Goal: Transaction & Acquisition: Purchase product/service

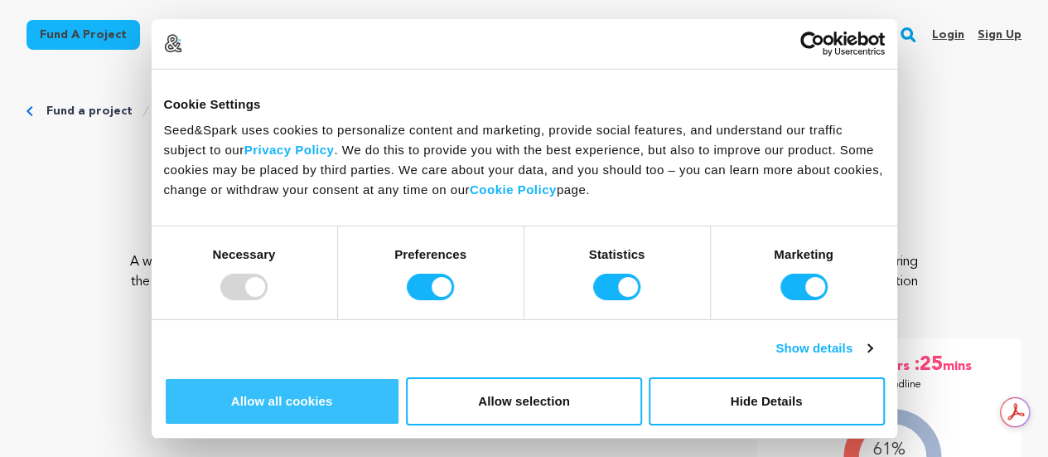
click at [400, 377] on button "Allow all cookies" at bounding box center [282, 401] width 236 height 48
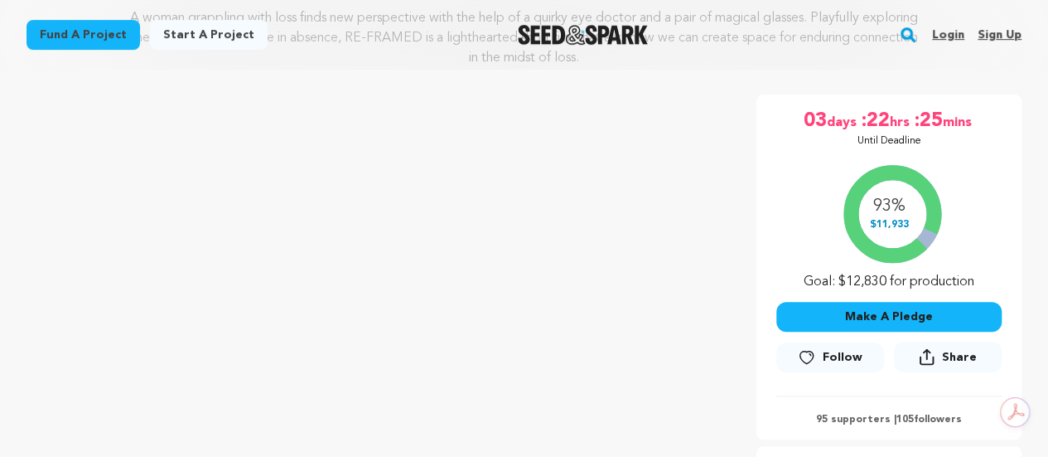
scroll to position [249, 0]
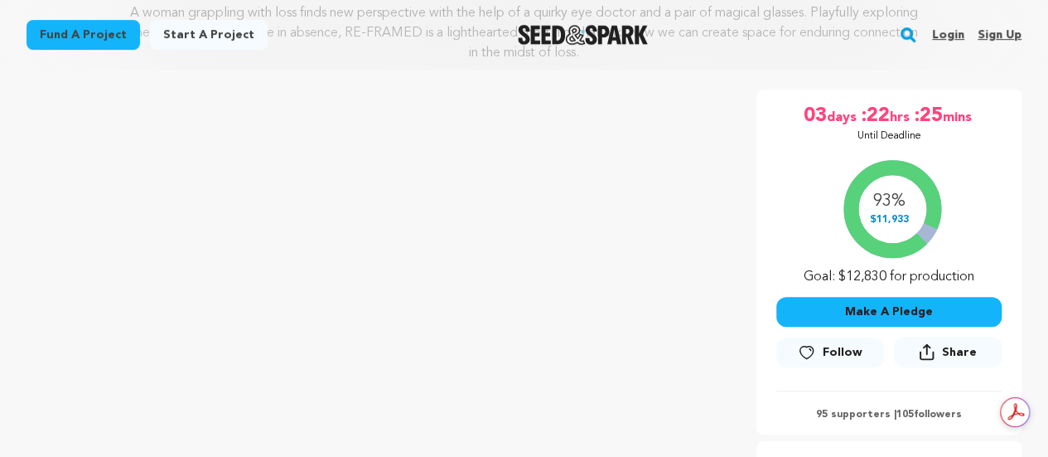
click at [877, 312] on button "Make A Pledge" at bounding box center [888, 312] width 225 height 30
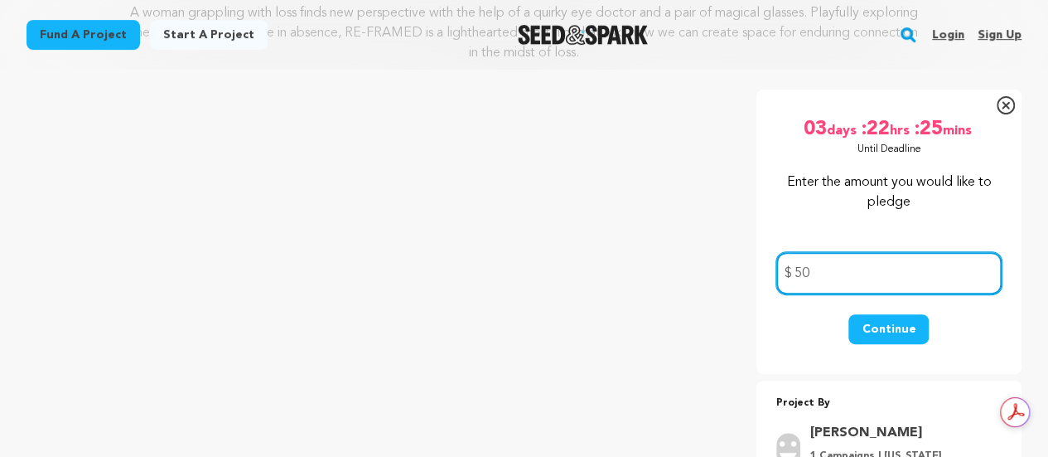
type input "50"
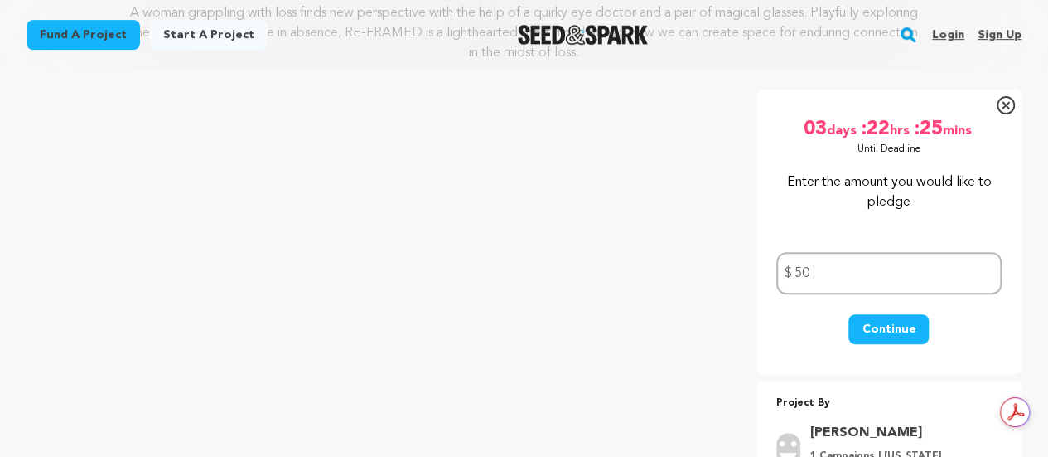
click at [870, 322] on button "Continue" at bounding box center [889, 329] width 80 height 30
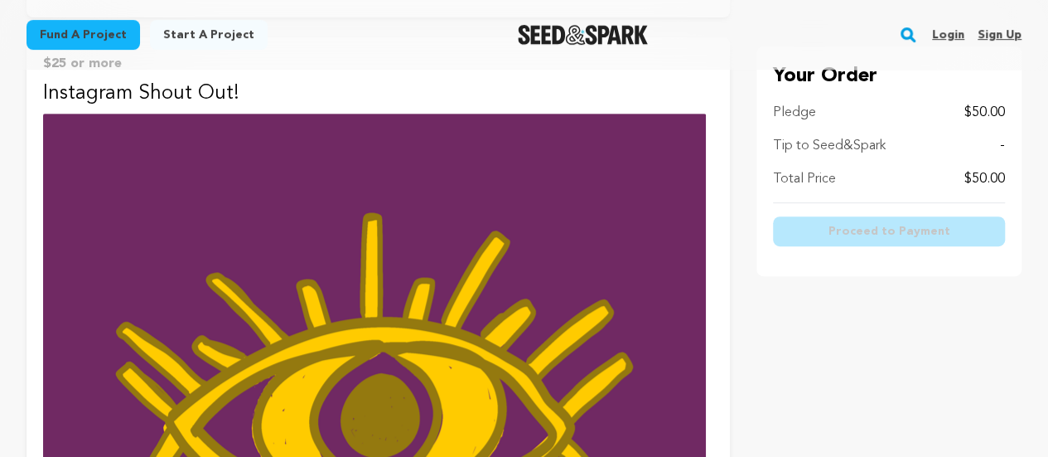
scroll to position [331, 0]
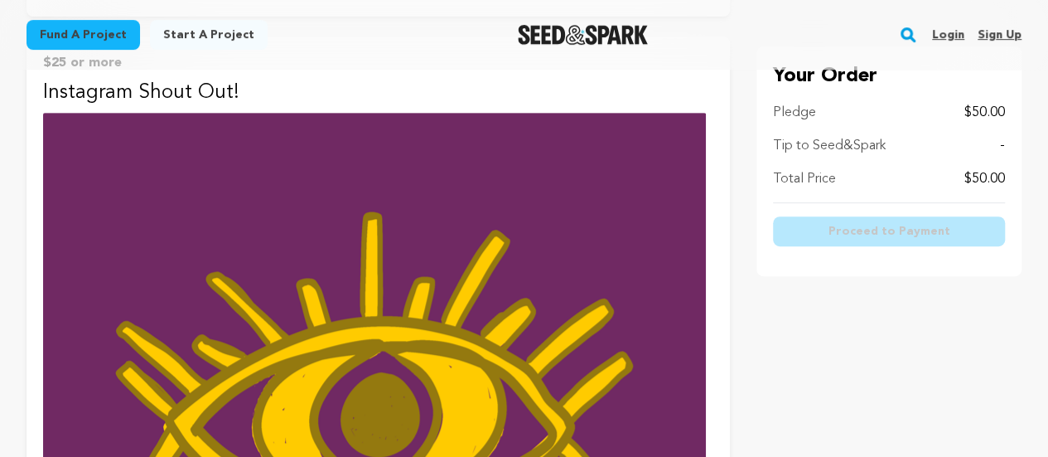
click at [855, 145] on p "Tip to Seed&Spark" at bounding box center [829, 146] width 113 height 20
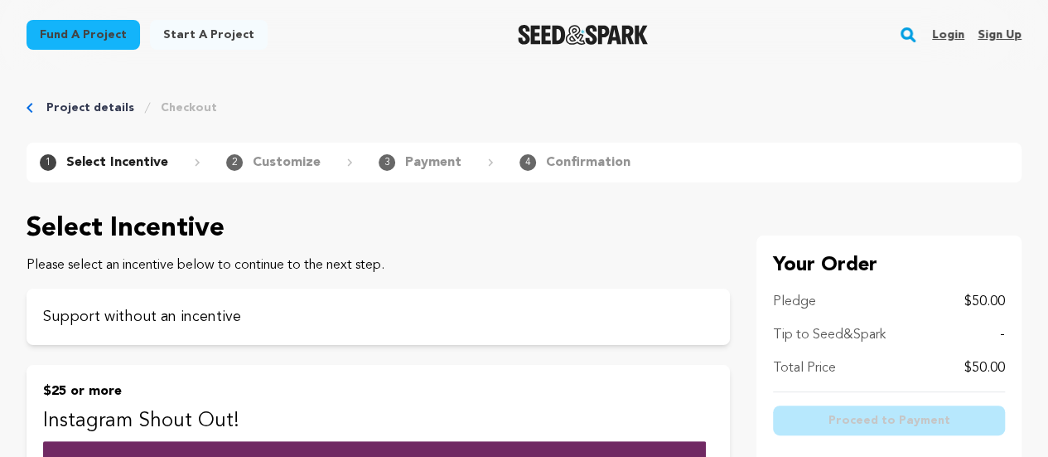
scroll to position [0, 0]
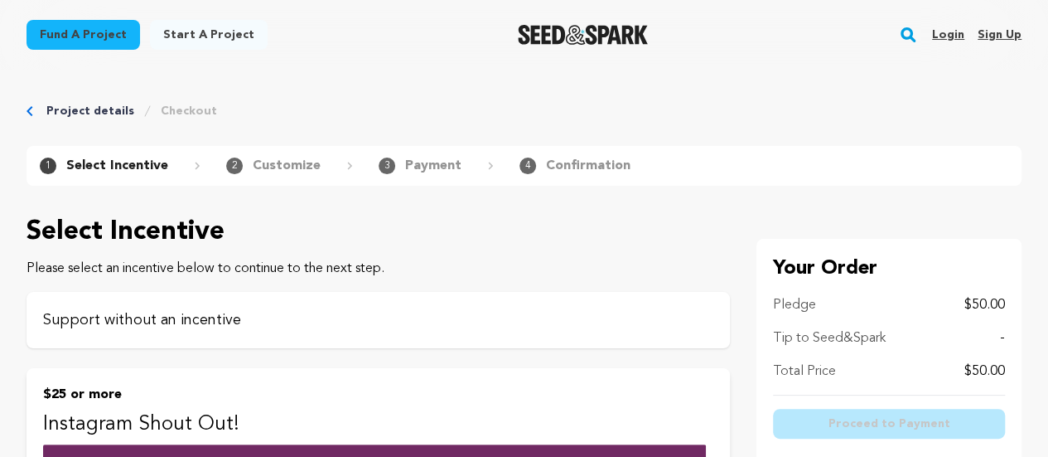
click at [201, 330] on p "Support without an incentive" at bounding box center [378, 319] width 670 height 23
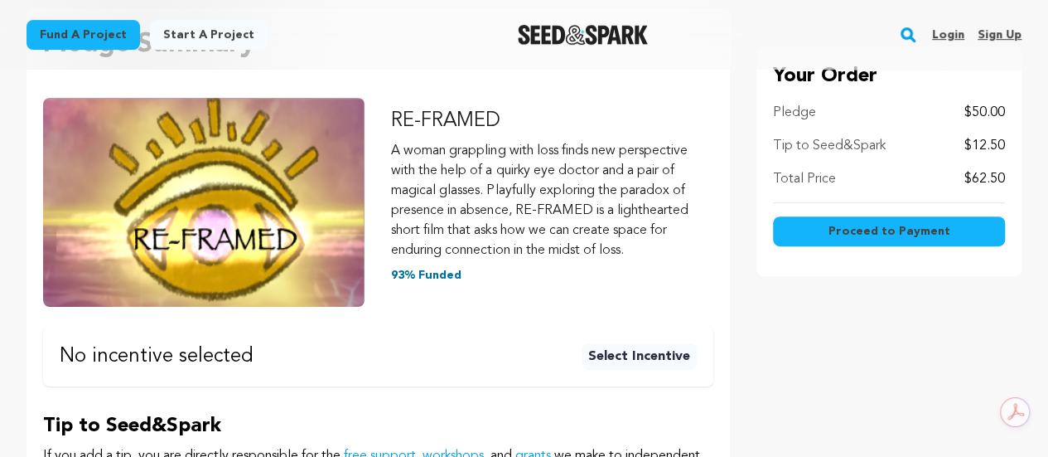
scroll to position [249, 0]
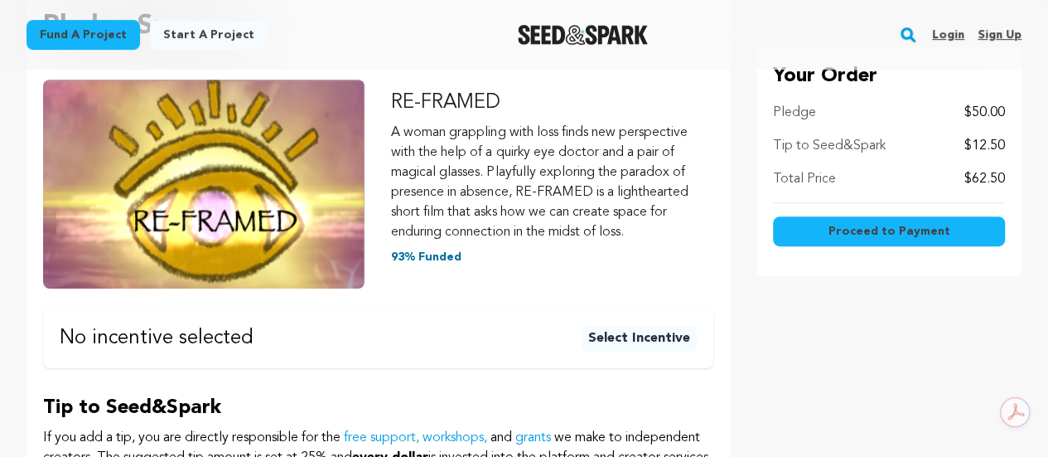
click at [653, 338] on button "Select Incentive" at bounding box center [639, 338] width 115 height 27
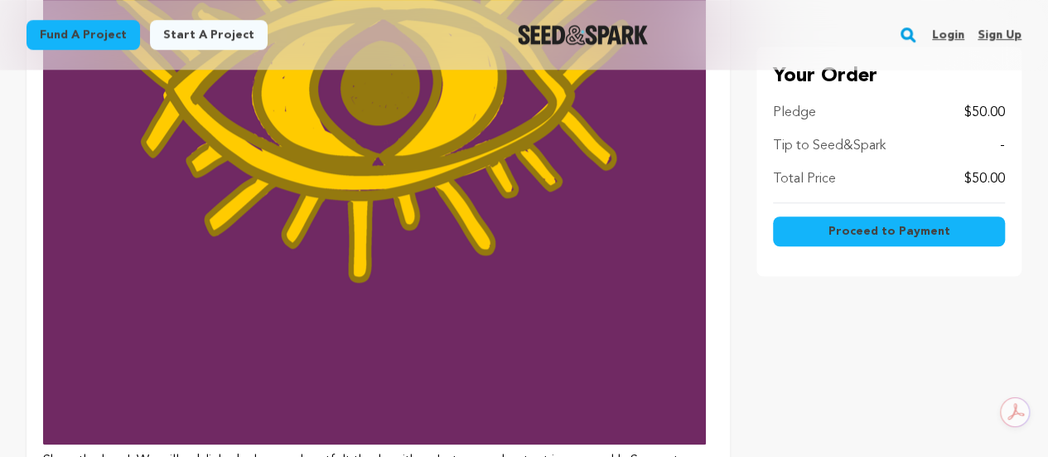
scroll to position [166, 0]
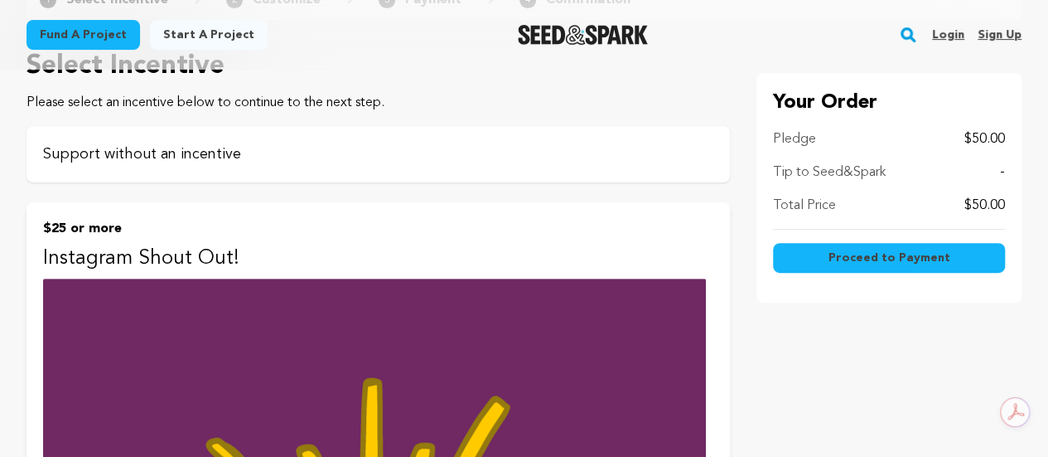
click at [151, 148] on p "Support without an incentive" at bounding box center [378, 154] width 670 height 23
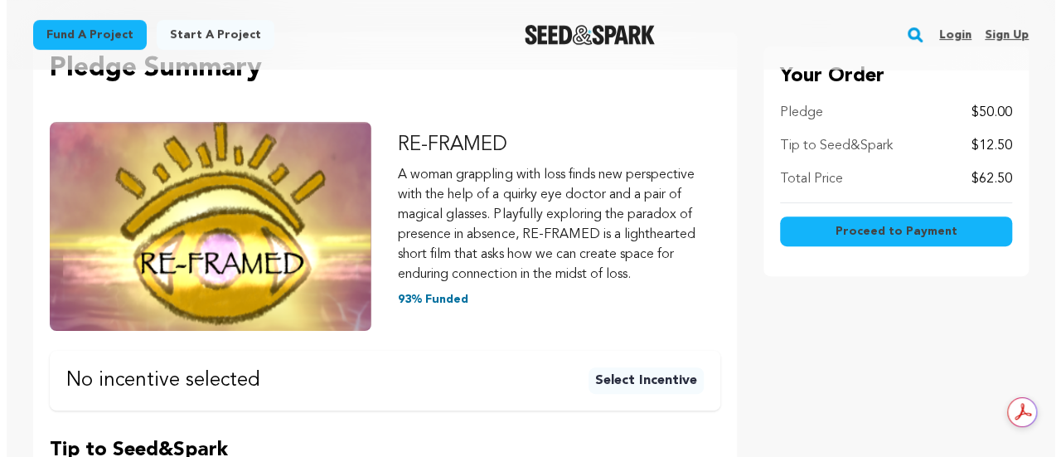
scroll to position [249, 0]
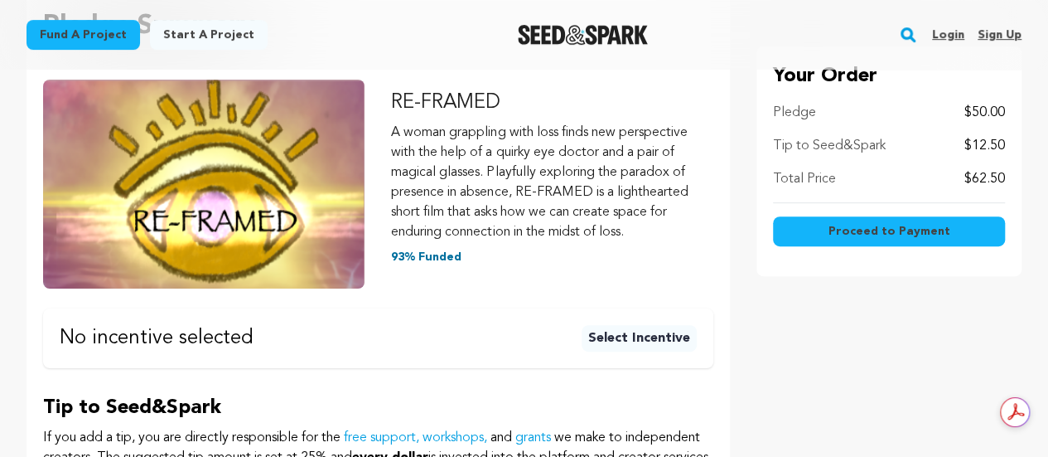
click at [886, 230] on span "Proceed to Payment" at bounding box center [889, 231] width 122 height 17
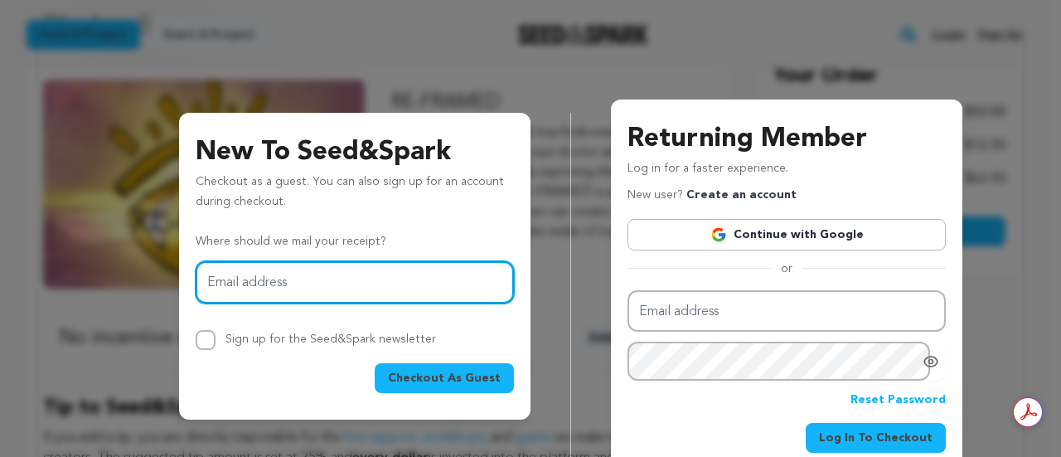
click at [212, 289] on input "Email address" at bounding box center [355, 282] width 318 height 42
type input "ROBIN.KARLOV@COMCAST.NET"
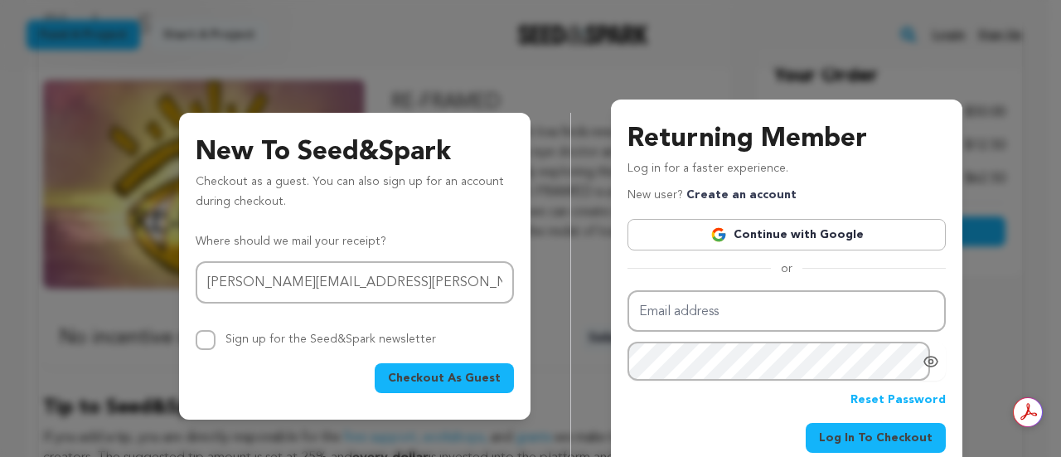
click at [451, 379] on span "Checkout As Guest" at bounding box center [444, 378] width 113 height 17
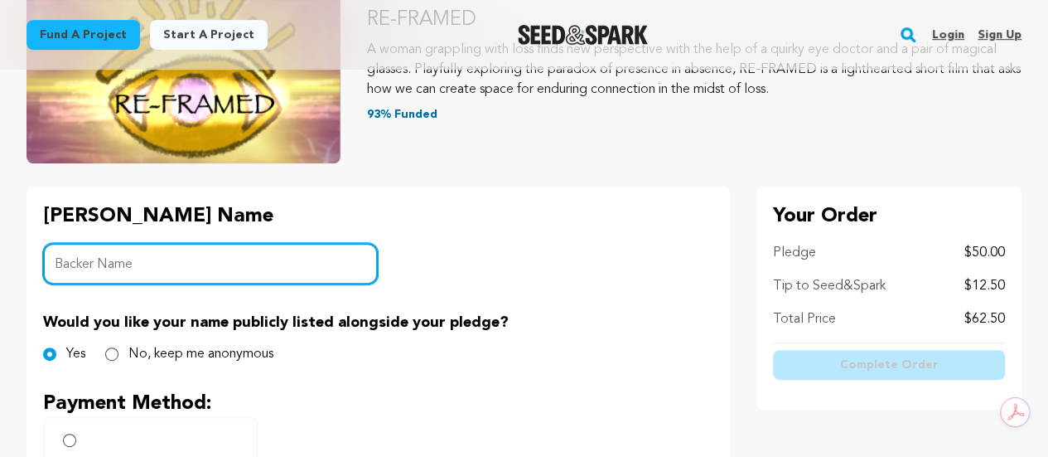
scroll to position [249, 0]
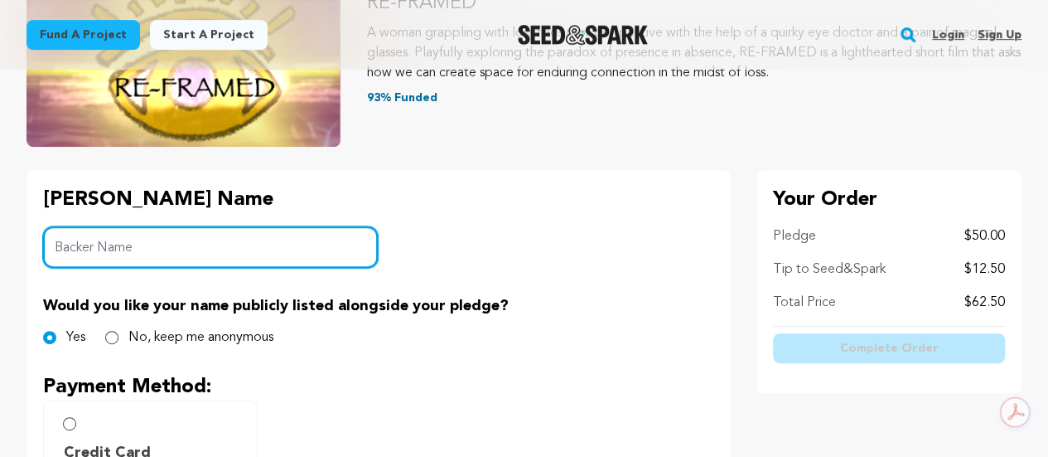
click at [83, 249] on input "Backer Name" at bounding box center [210, 247] width 335 height 42
type input "Robin Karlov"
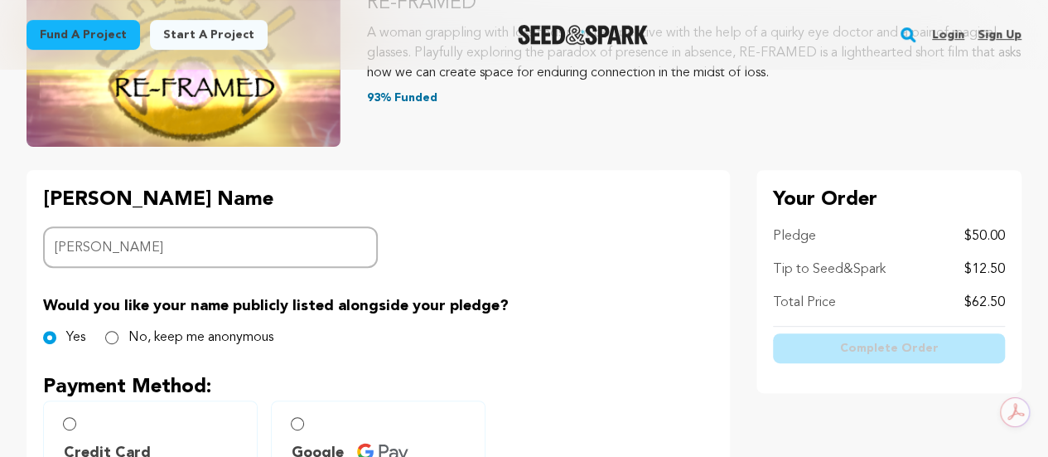
click at [446, 385] on p "Payment Method:" at bounding box center [378, 387] width 670 height 27
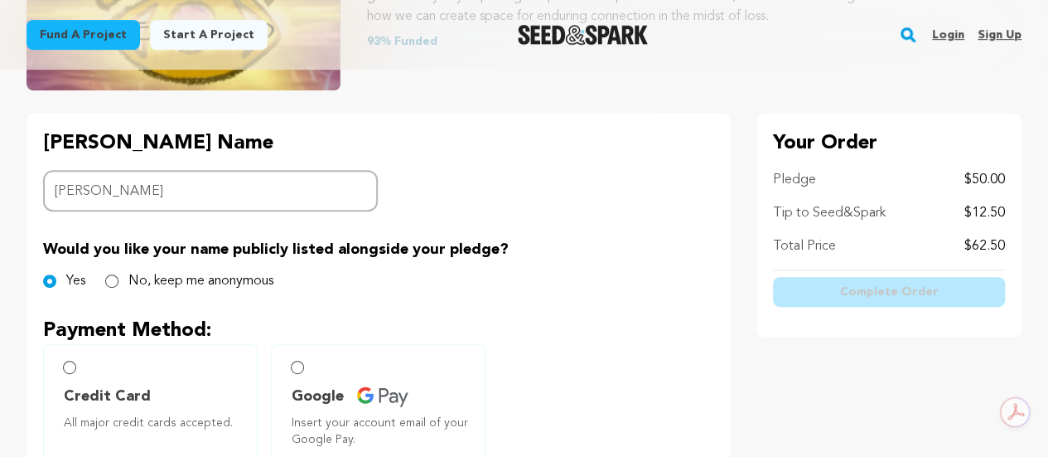
scroll to position [331, 0]
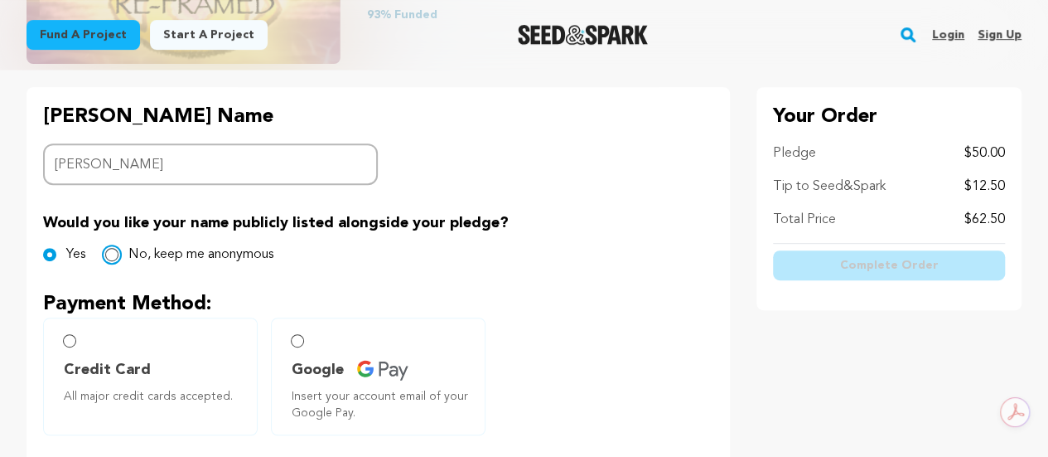
click at [114, 256] on input "No, keep me anonymous" at bounding box center [111, 254] width 13 height 13
radio input "true"
click at [70, 345] on input "Credit Card All major credit cards accepted." at bounding box center [69, 340] width 13 height 13
radio input "false"
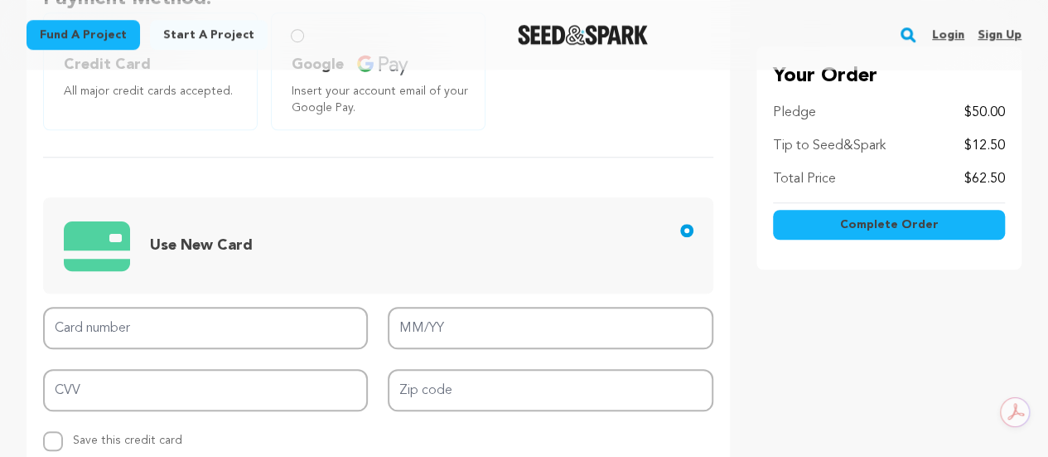
scroll to position [663, 0]
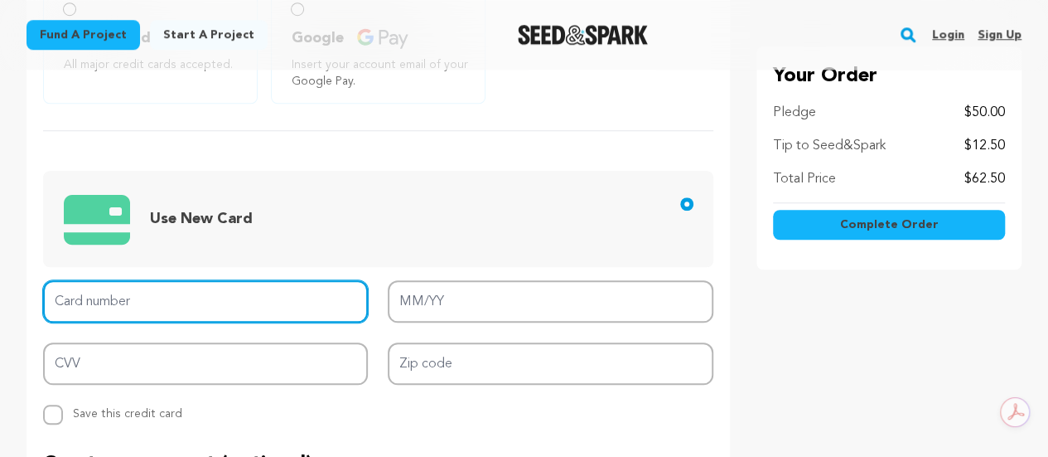
click at [75, 290] on input "Card number" at bounding box center [205, 301] width 325 height 42
type input "5189 4100 4699 9978"
type input "08/28"
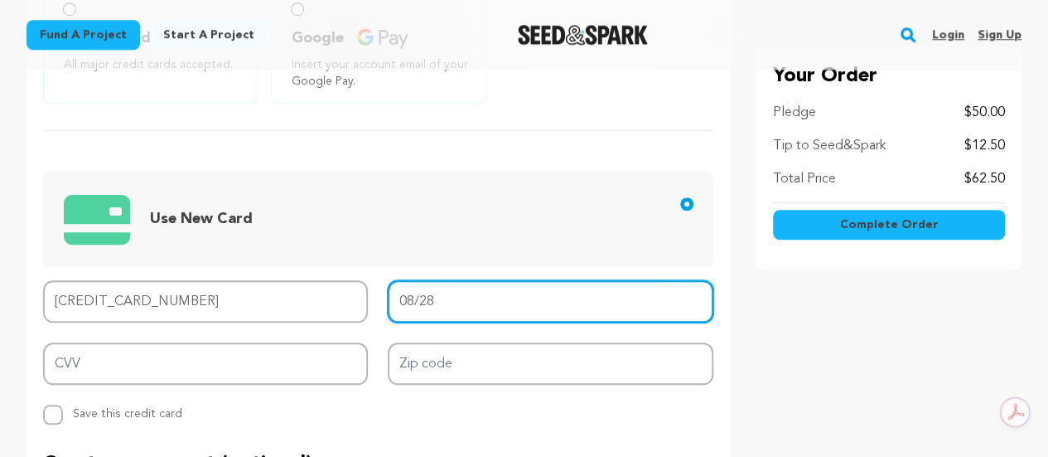
type input "762"
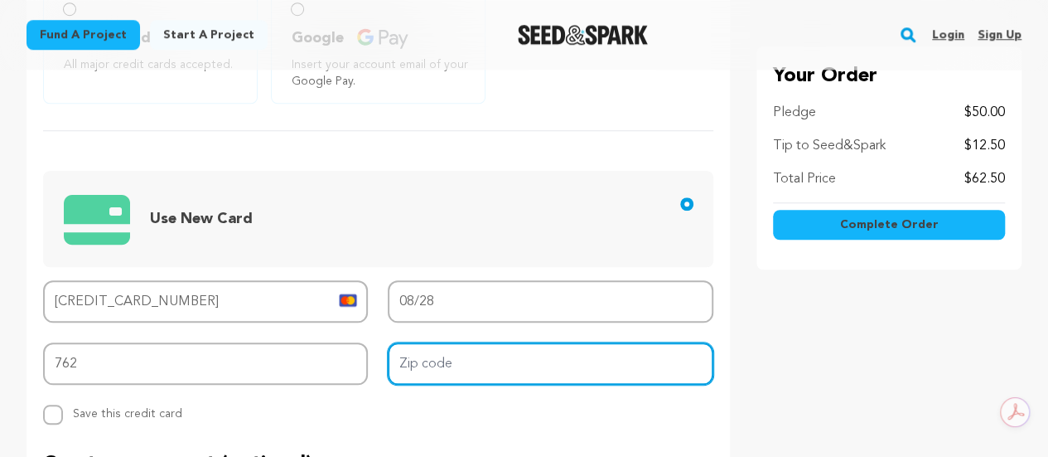
click at [434, 365] on input "Zip code" at bounding box center [550, 363] width 325 height 42
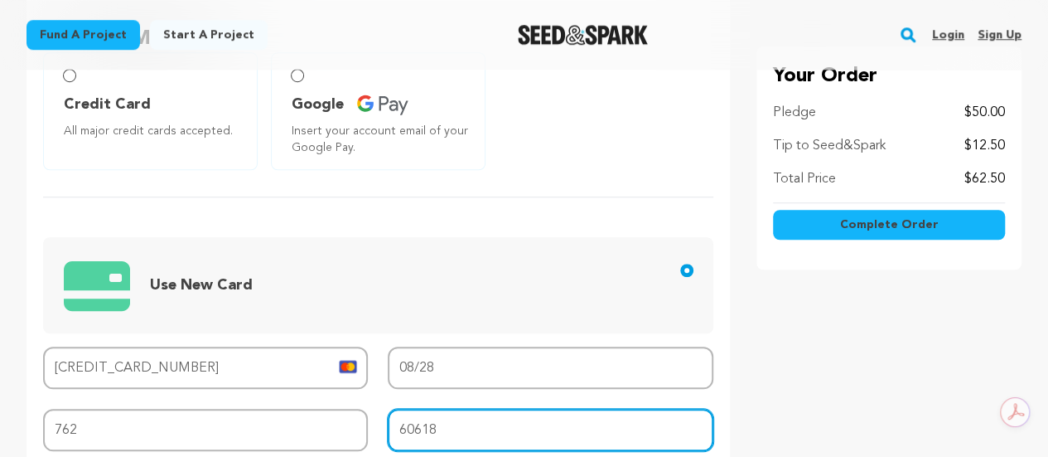
scroll to position [414, 0]
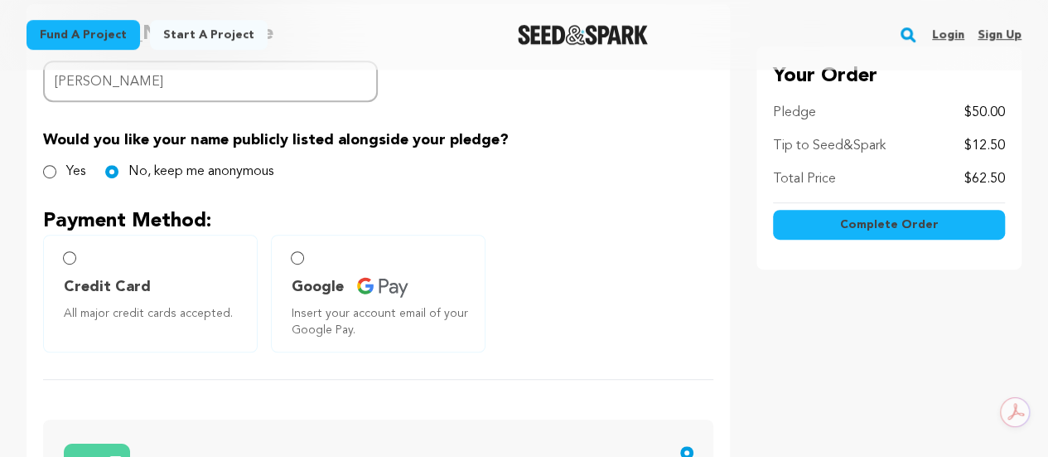
type input "60618"
click at [53, 171] on input "Yes" at bounding box center [49, 171] width 13 height 13
radio input "true"
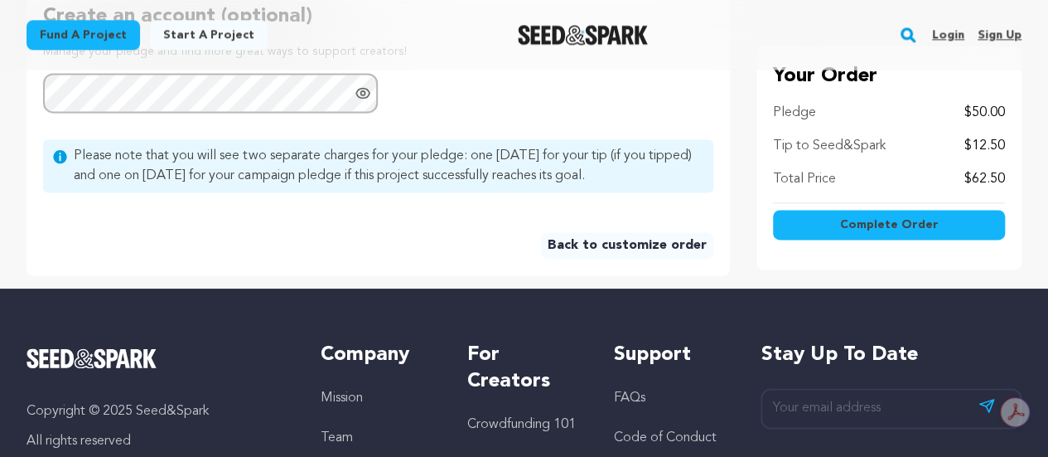
scroll to position [1160, 0]
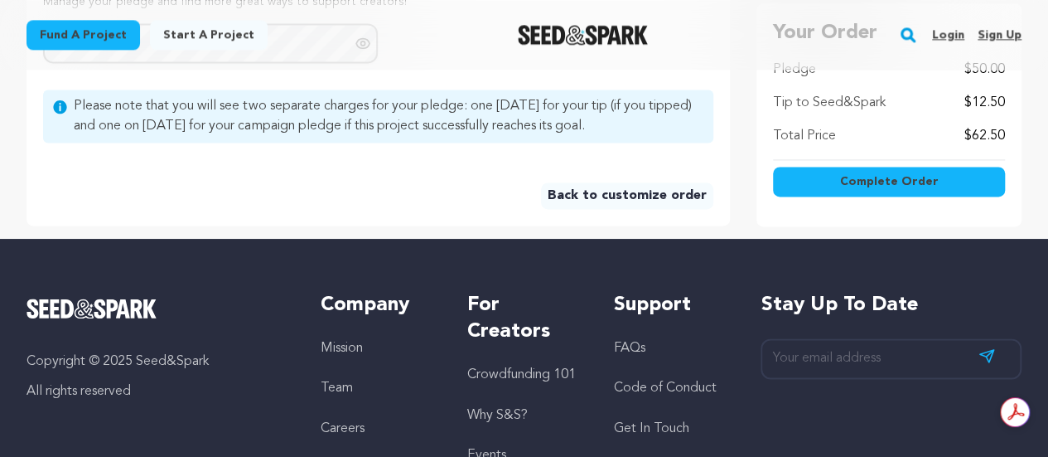
click at [864, 175] on span "Complete Order" at bounding box center [888, 180] width 99 height 17
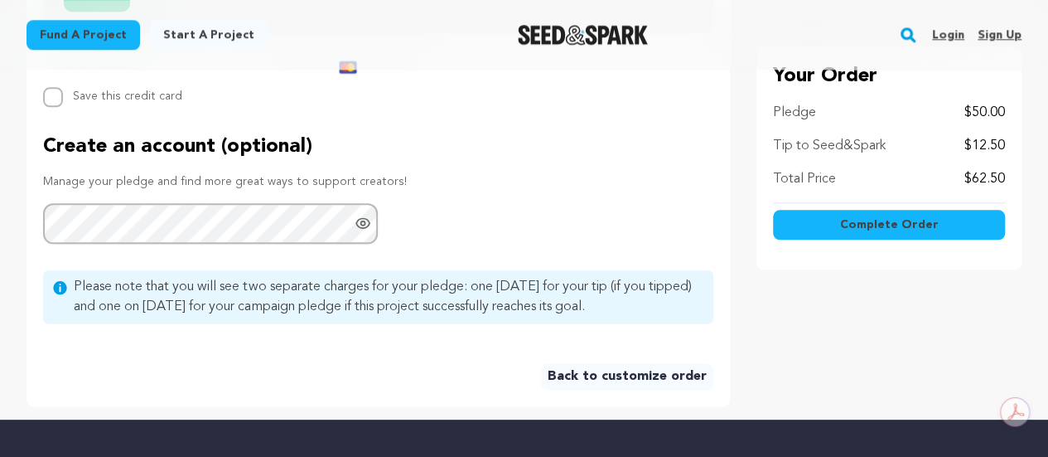
scroll to position [827, 0]
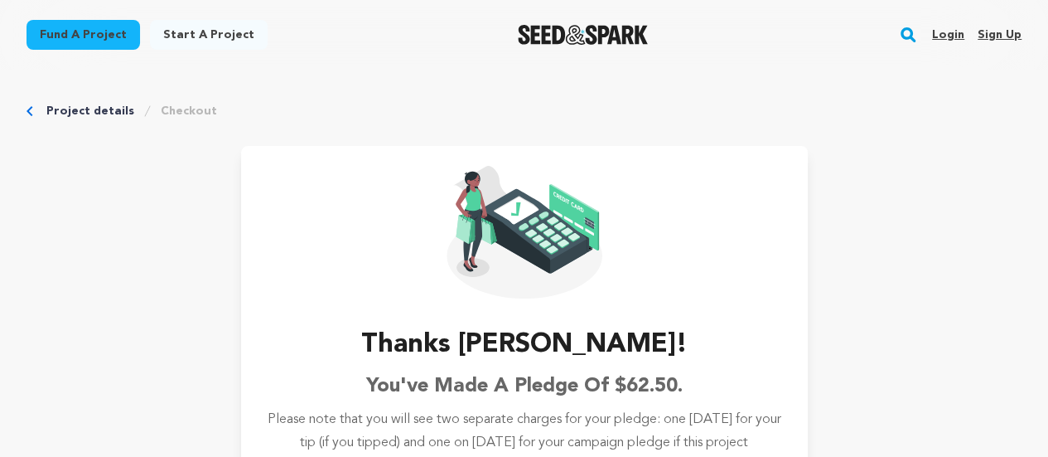
click at [84, 107] on link "Project details" at bounding box center [90, 111] width 88 height 17
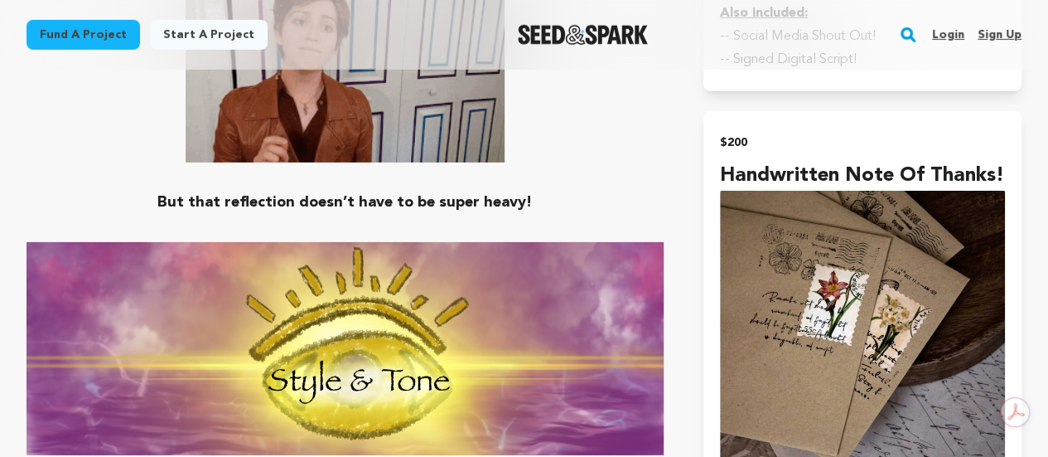
scroll to position [2237, 0]
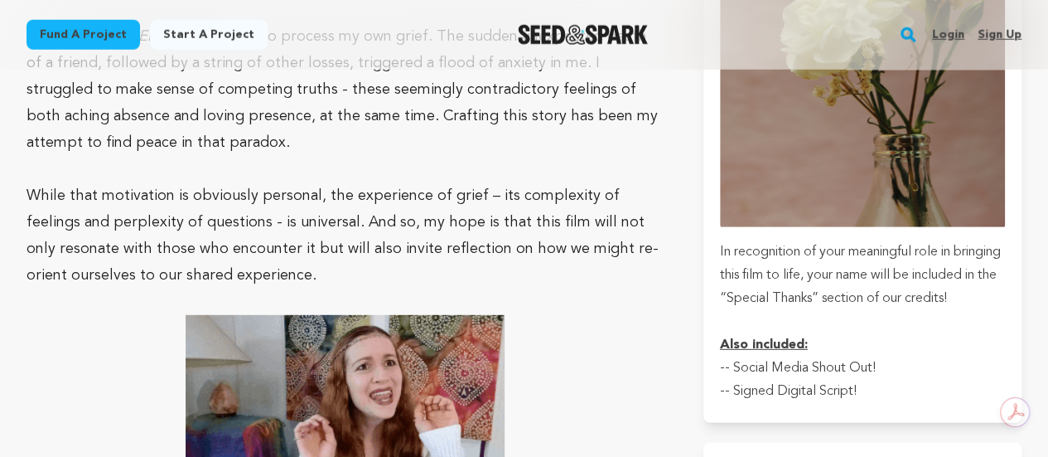
click at [310, 343] on img at bounding box center [345, 404] width 318 height 179
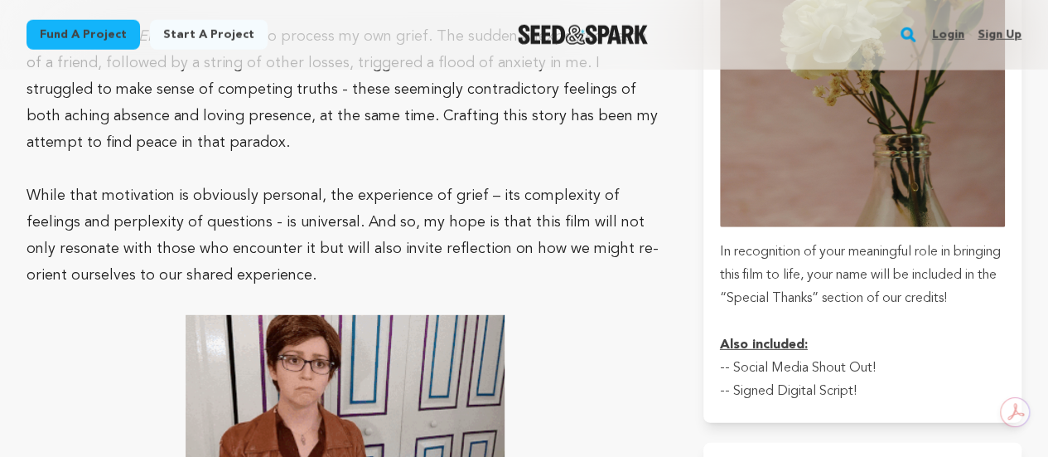
click at [435, 362] on img at bounding box center [345, 404] width 318 height 179
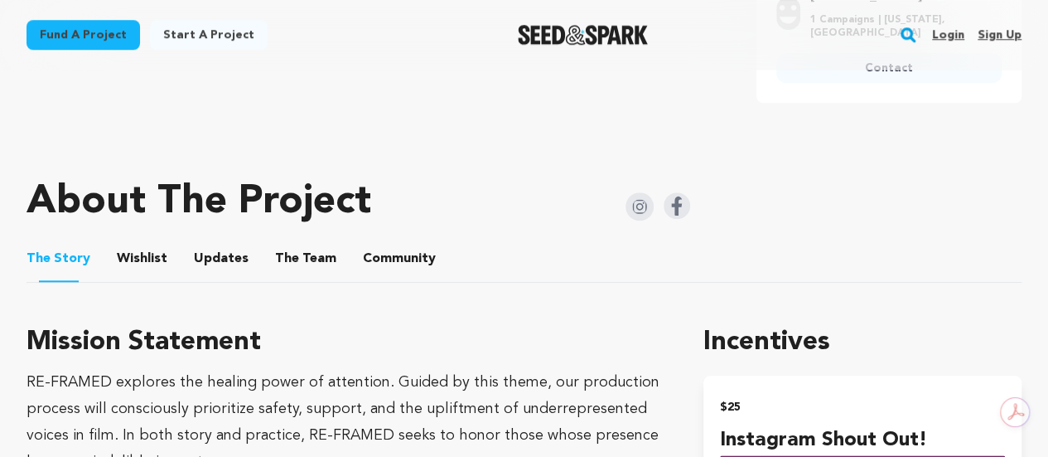
scroll to position [746, 0]
click at [141, 244] on button "Wishlist" at bounding box center [143, 261] width 40 height 40
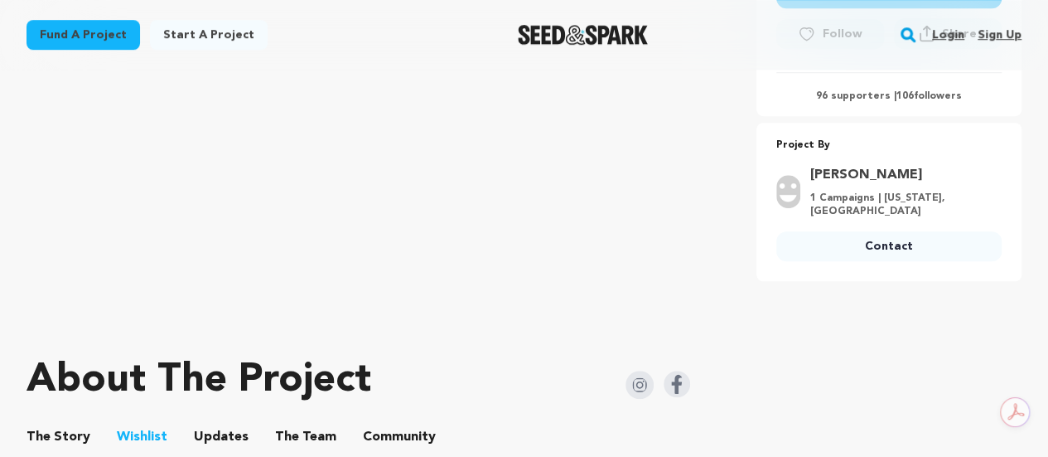
scroll to position [746, 0]
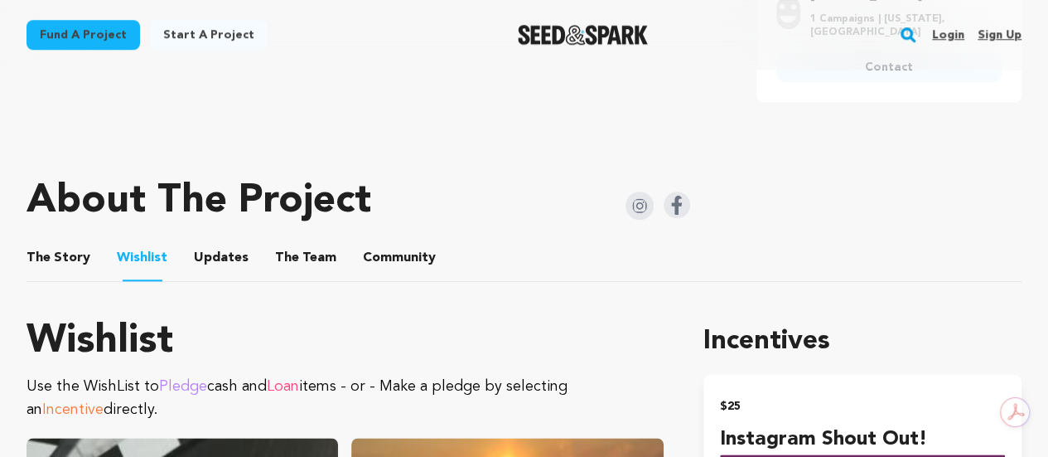
click at [208, 246] on button "Updates" at bounding box center [221, 261] width 40 height 40
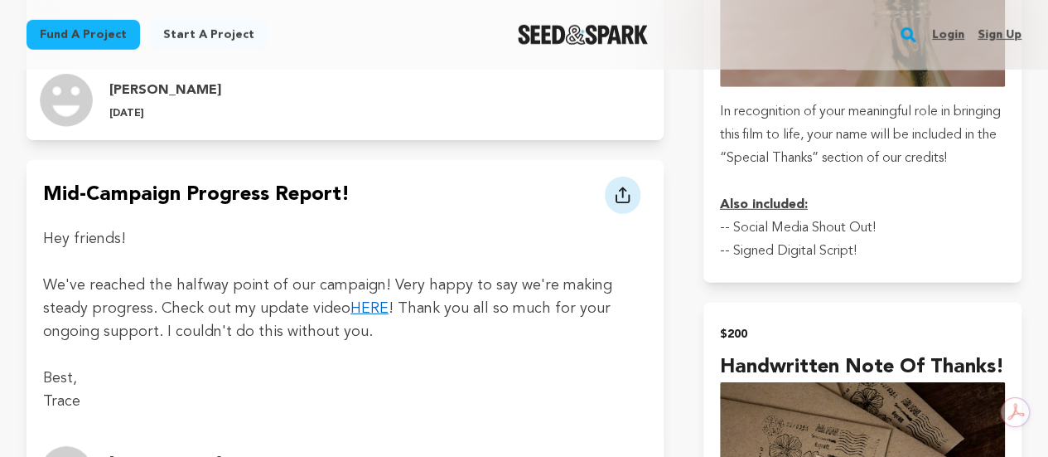
scroll to position [2403, 0]
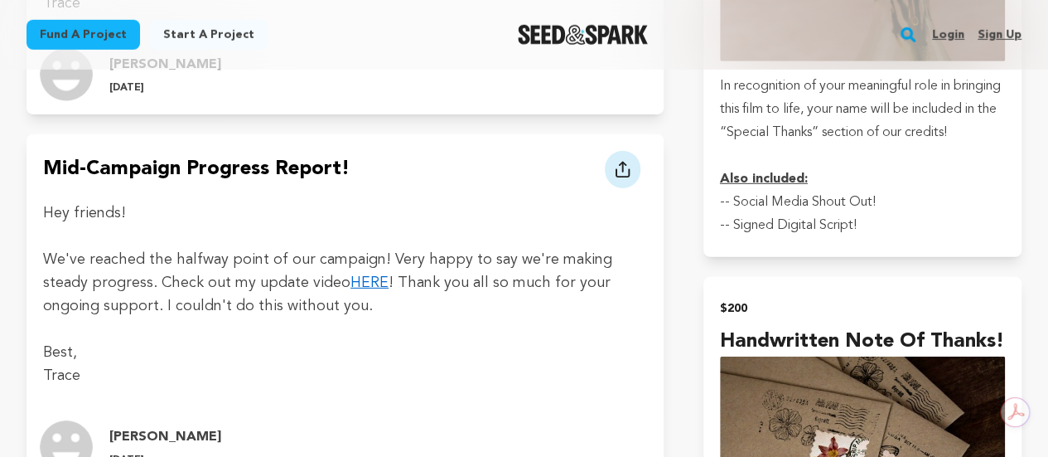
click at [351, 275] on link "HERE" at bounding box center [370, 282] width 38 height 15
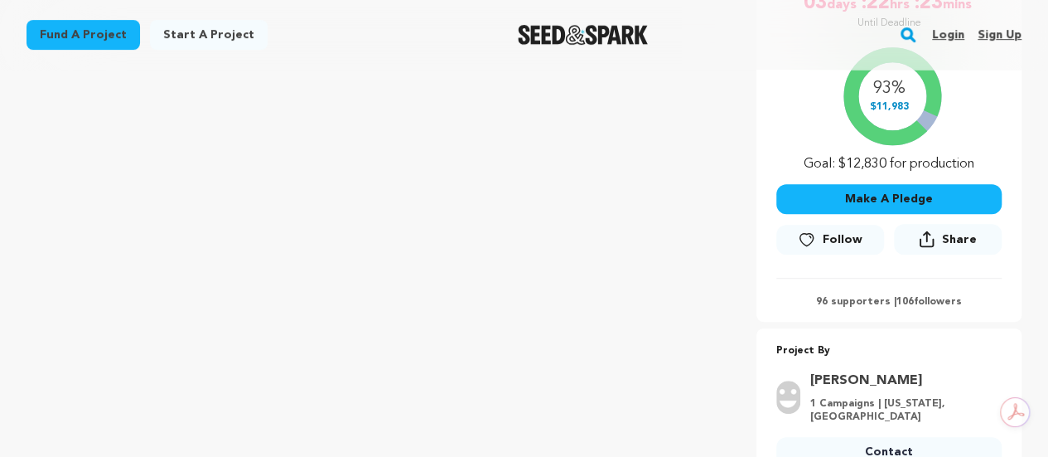
scroll to position [0, 0]
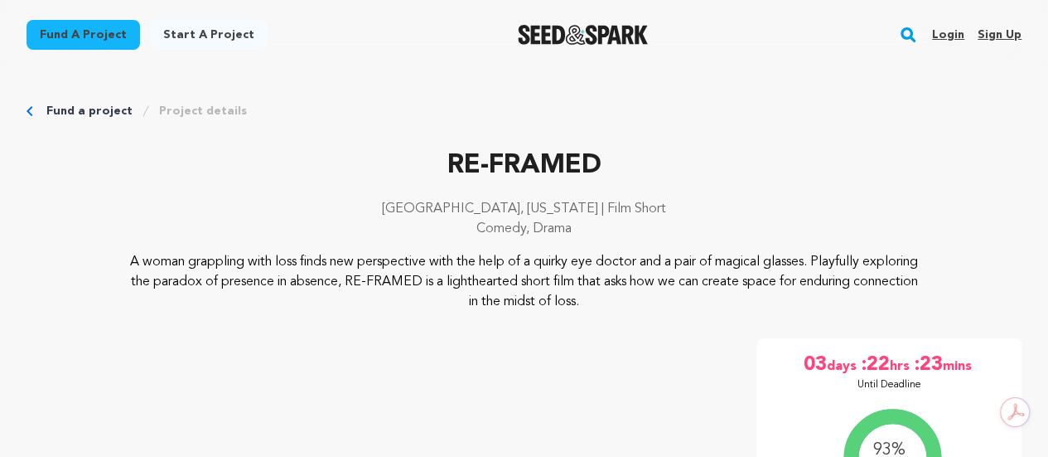
click at [33, 112] on div "Fund a project Project details" at bounding box center [524, 111] width 995 height 17
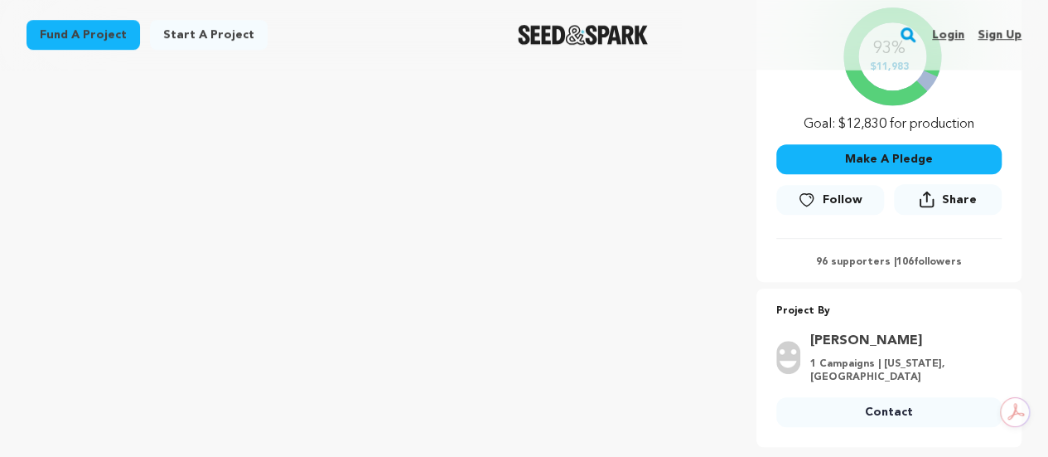
scroll to position [341, 0]
